Goal: Book appointment/travel/reservation

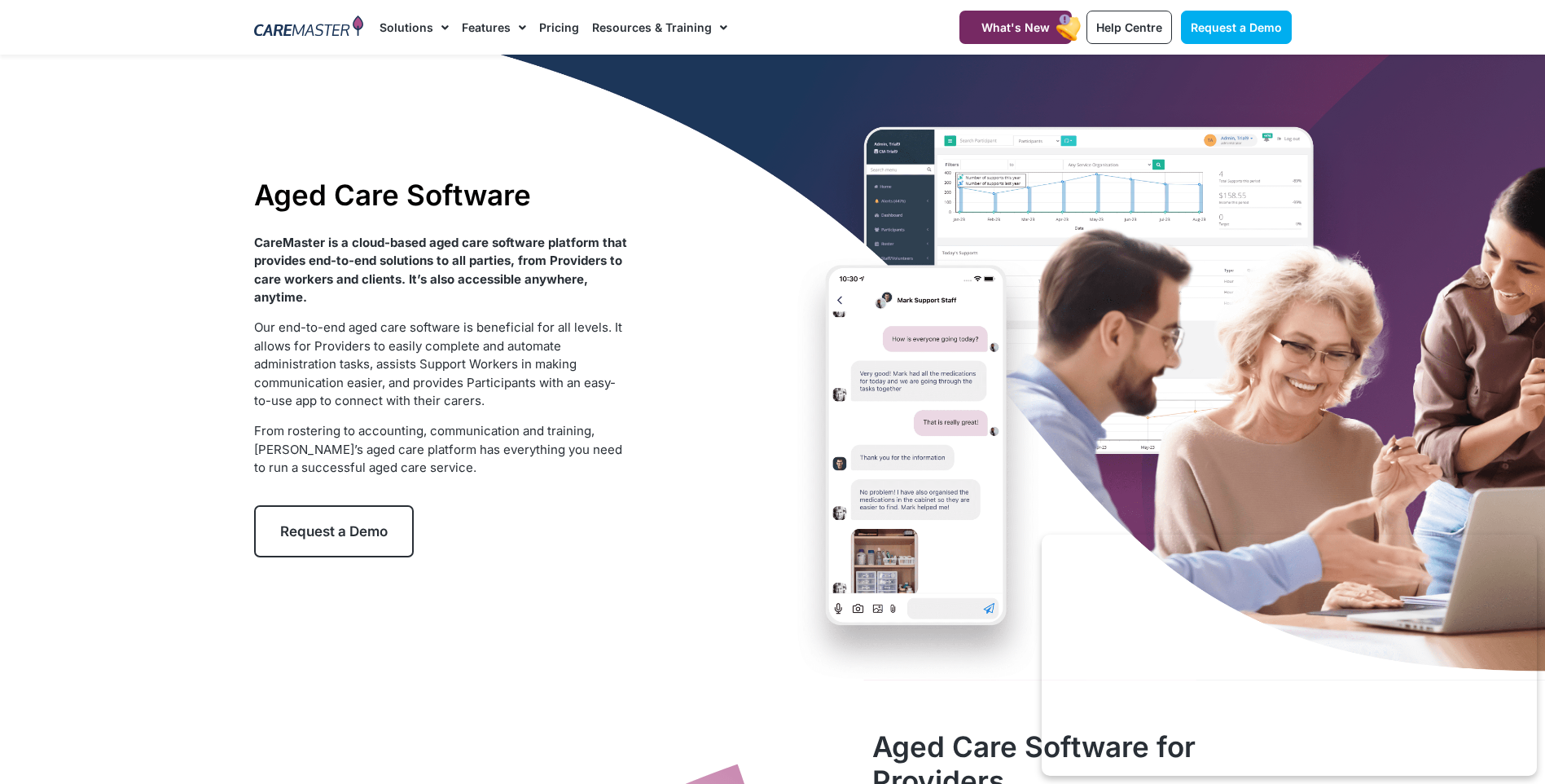
click at [345, 533] on span "Request a Demo" at bounding box center [334, 532] width 108 height 17
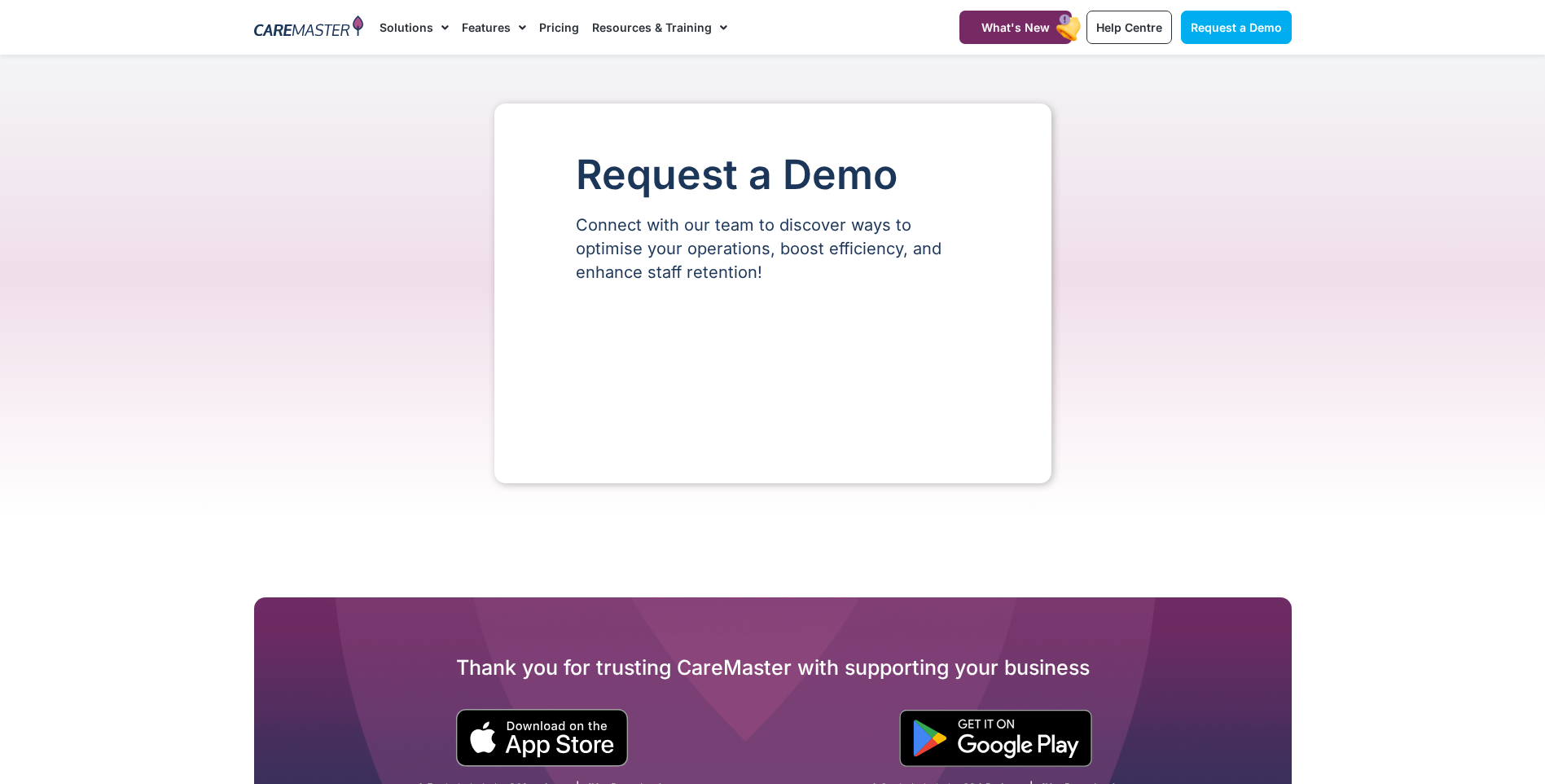
select select "**"
